Goal: Information Seeking & Learning: Find specific fact

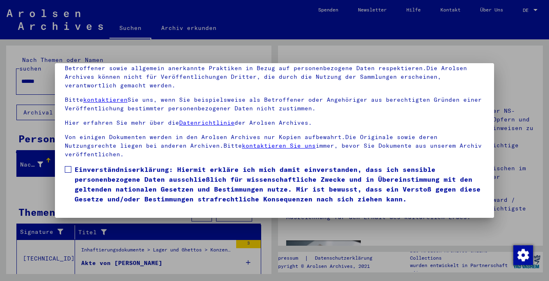
scroll to position [23, 0]
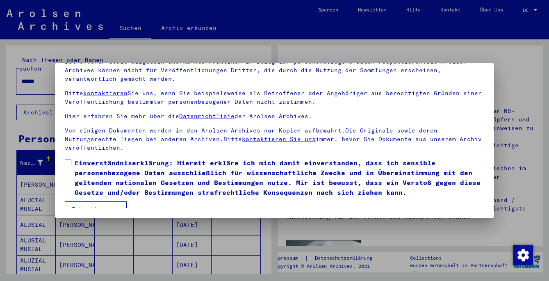
click at [68, 160] on span at bounding box center [68, 163] width 7 height 7
click at [102, 201] on button "Ich stimme zu" at bounding box center [96, 209] width 62 height 16
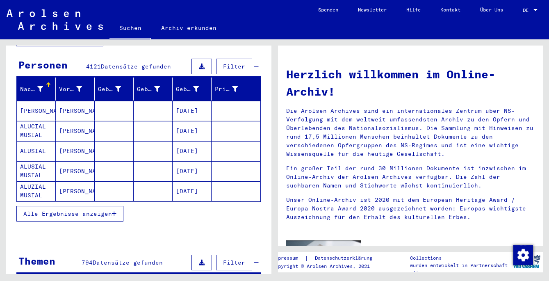
scroll to position [78, 0]
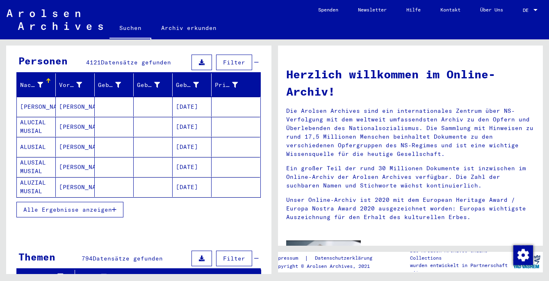
click at [114, 207] on icon "button" at bounding box center [114, 210] width 5 height 6
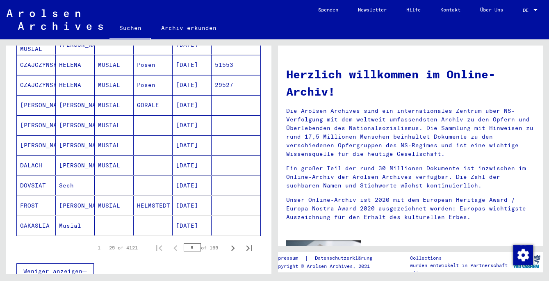
scroll to position [473, 0]
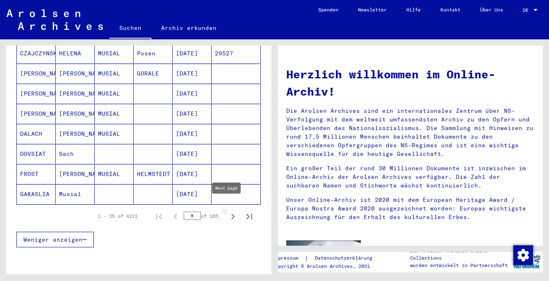
click at [227, 211] on icon "Next page" at bounding box center [232, 216] width 11 height 11
type input "*"
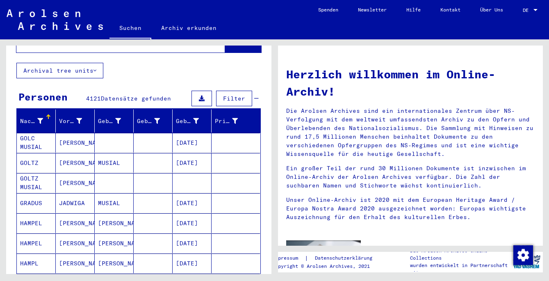
scroll to position [0, 0]
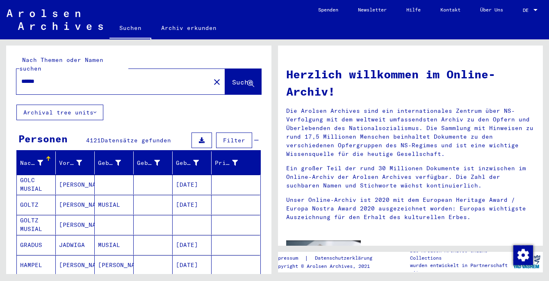
click at [21, 77] on input "******" at bounding box center [110, 81] width 179 height 9
type input "**********"
click at [241, 78] on span "Suche" at bounding box center [243, 82] width 22 height 9
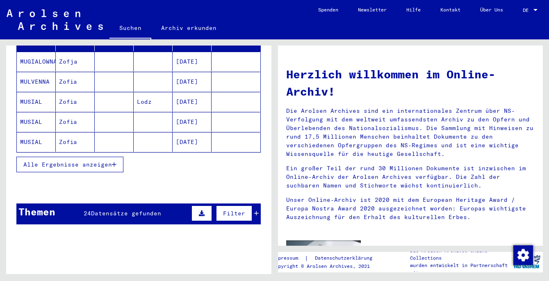
scroll to position [123, 0]
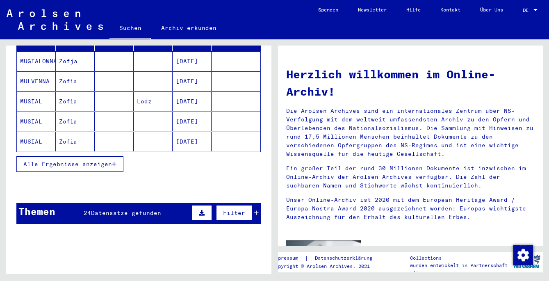
click at [115, 161] on icon "button" at bounding box center [114, 164] width 5 height 6
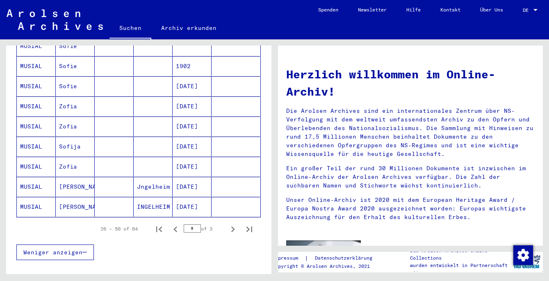
scroll to position [507, 0]
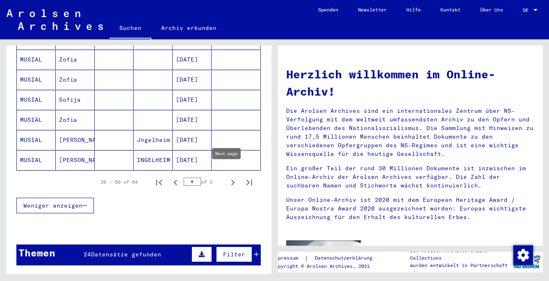
click at [231, 180] on icon "Next page" at bounding box center [233, 183] width 4 height 6
type input "*"
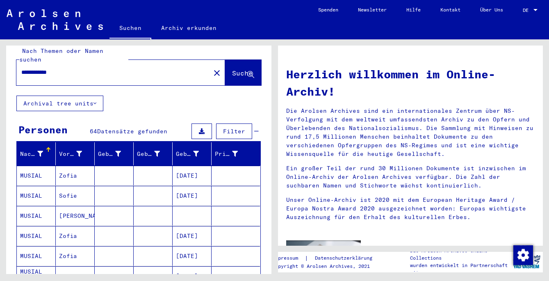
scroll to position [0, 0]
